Goal: Task Accomplishment & Management: Use online tool/utility

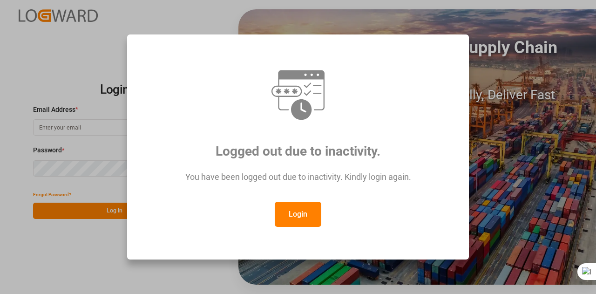
click at [301, 215] on button "Login" at bounding box center [298, 213] width 47 height 25
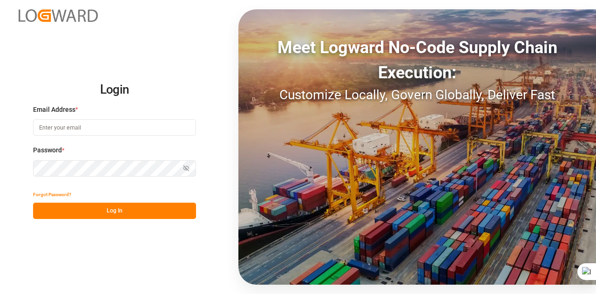
click at [149, 134] on input at bounding box center [114, 127] width 163 height 16
type input "[EMAIL_ADDRESS][DOMAIN_NAME]"
click at [104, 209] on button "Log In" at bounding box center [114, 210] width 163 height 16
click at [186, 170] on icon "button" at bounding box center [185, 168] width 4 height 3
click at [71, 211] on button "Log In" at bounding box center [114, 210] width 163 height 16
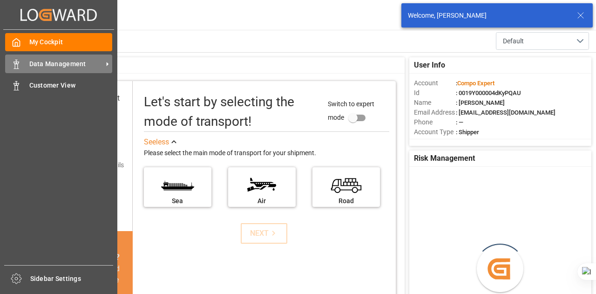
click at [14, 62] on polygon at bounding box center [14, 63] width 3 height 2
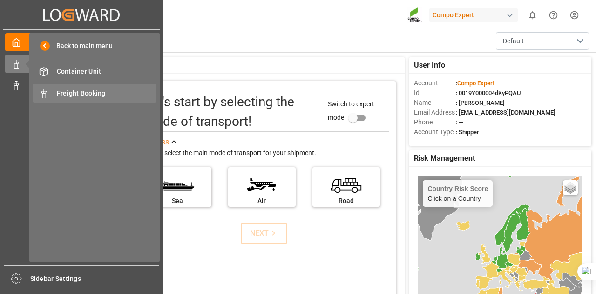
click at [59, 90] on span "Freight Booking" at bounding box center [107, 93] width 100 height 10
